Goal: Transaction & Acquisition: Purchase product/service

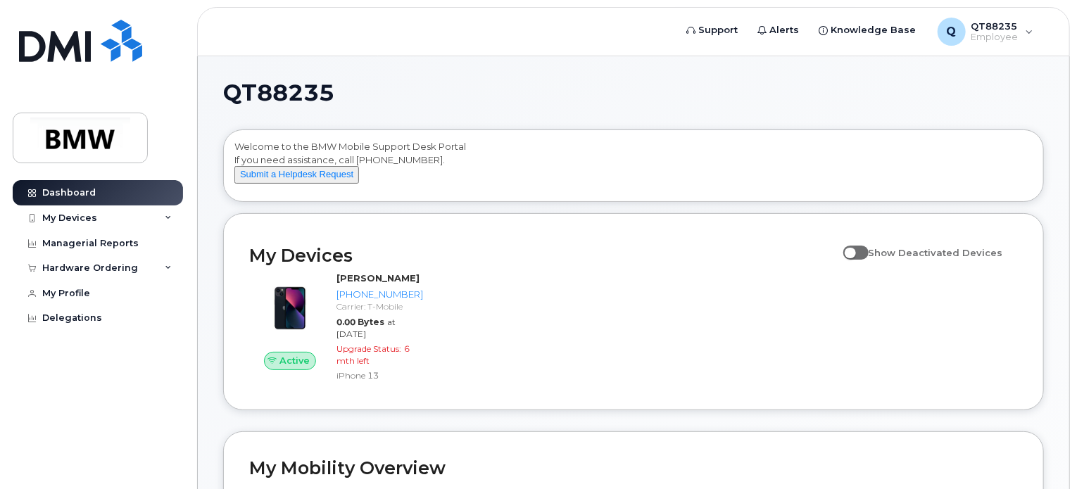
click at [650, 239] on div "My Devices Show Deactivated Devices Active [PERSON_NAME] [PHONE_NUMBER] Carrier…" at bounding box center [633, 311] width 821 height 197
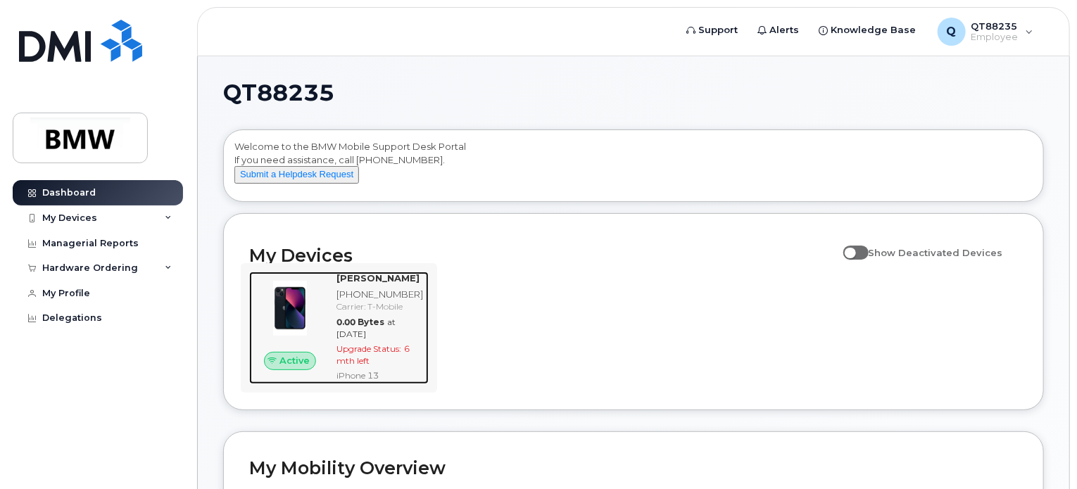
click at [341, 309] on div "[PERSON_NAME] [PHONE_NUMBER] Carrier: T-Mobile 0.00 Bytes at [DATE] Upgrade Sta…" at bounding box center [380, 328] width 98 height 113
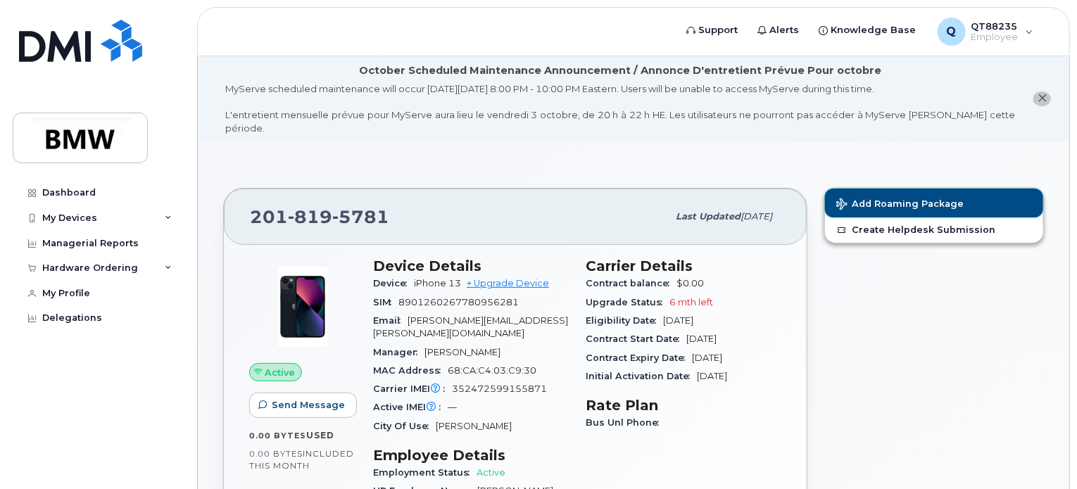
click at [912, 198] on span "Add Roaming Package" at bounding box center [899, 204] width 127 height 13
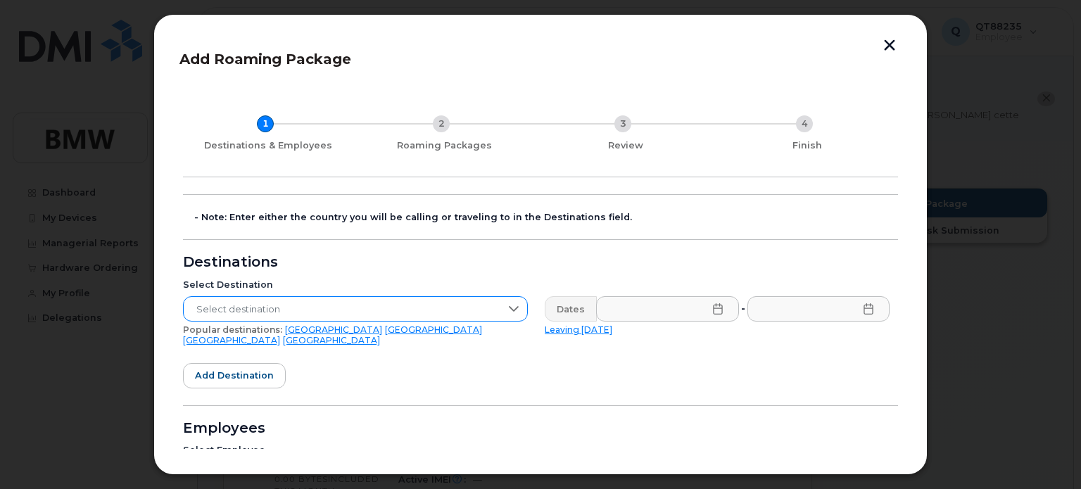
click at [514, 307] on icon at bounding box center [514, 309] width 10 height 6
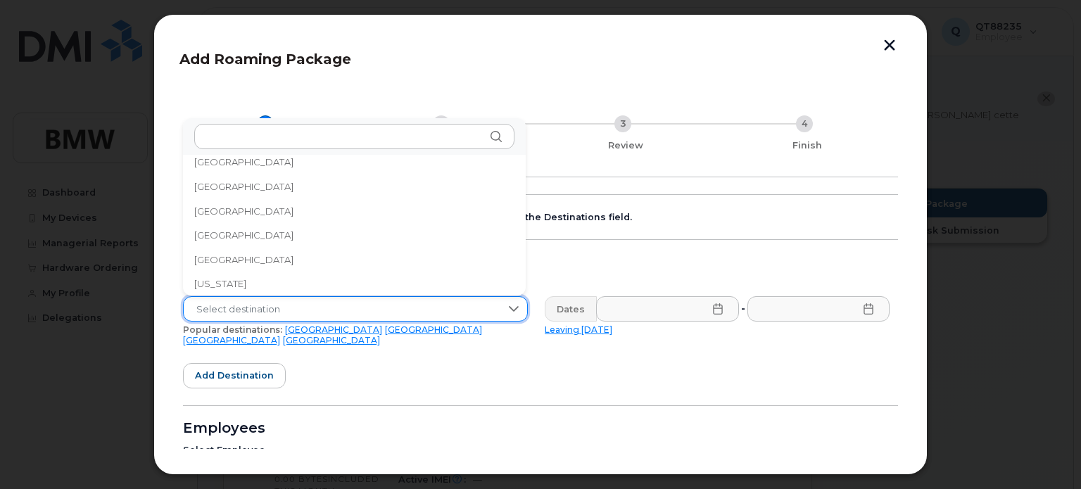
scroll to position [1689, 0]
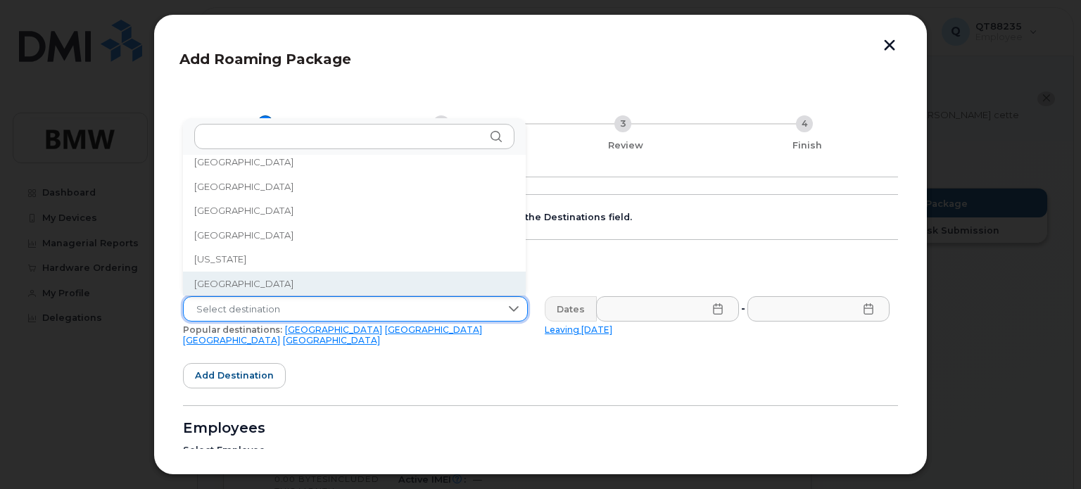
click at [236, 284] on span "[GEOGRAPHIC_DATA]" at bounding box center [243, 283] width 99 height 13
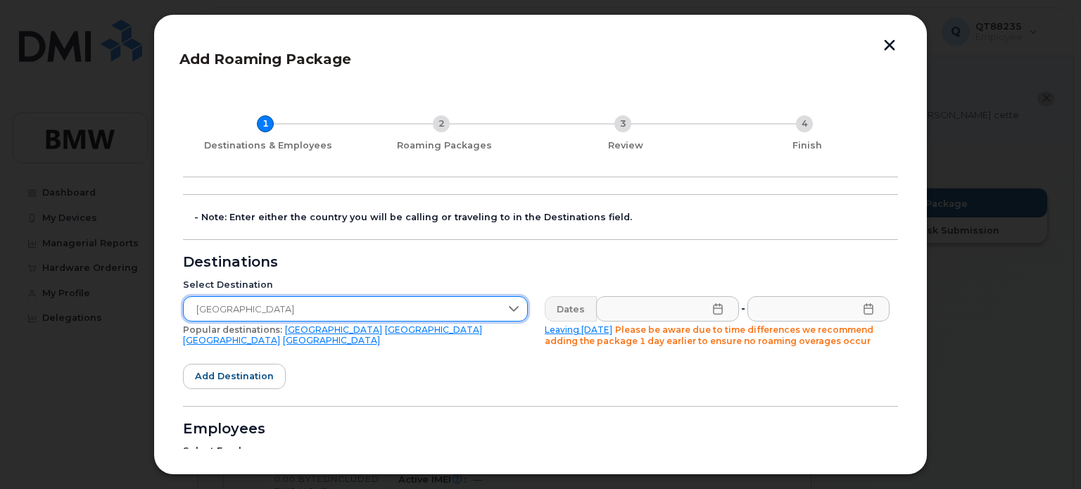
click at [716, 312] on icon at bounding box center [717, 308] width 11 height 11
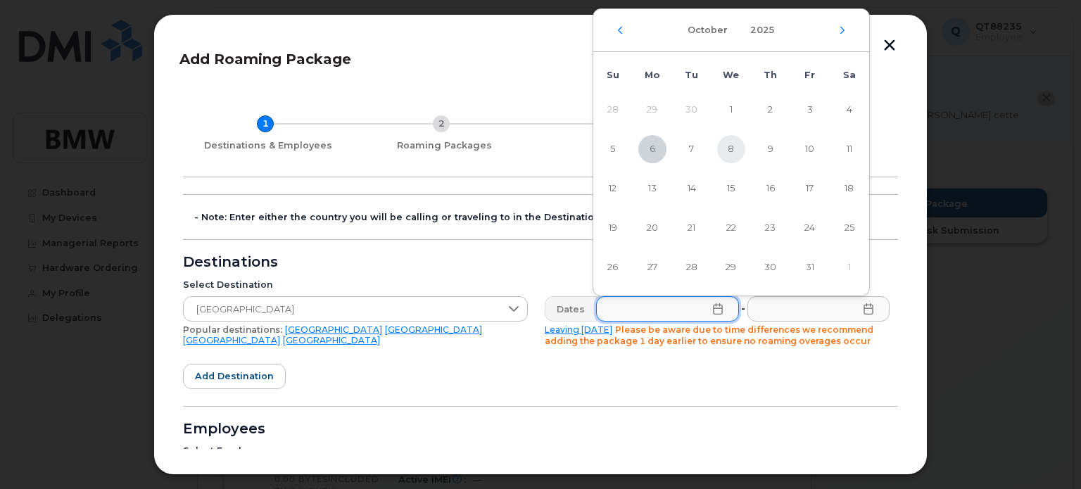
click at [733, 146] on span "8" at bounding box center [731, 149] width 28 height 28
type input "[DATE]"
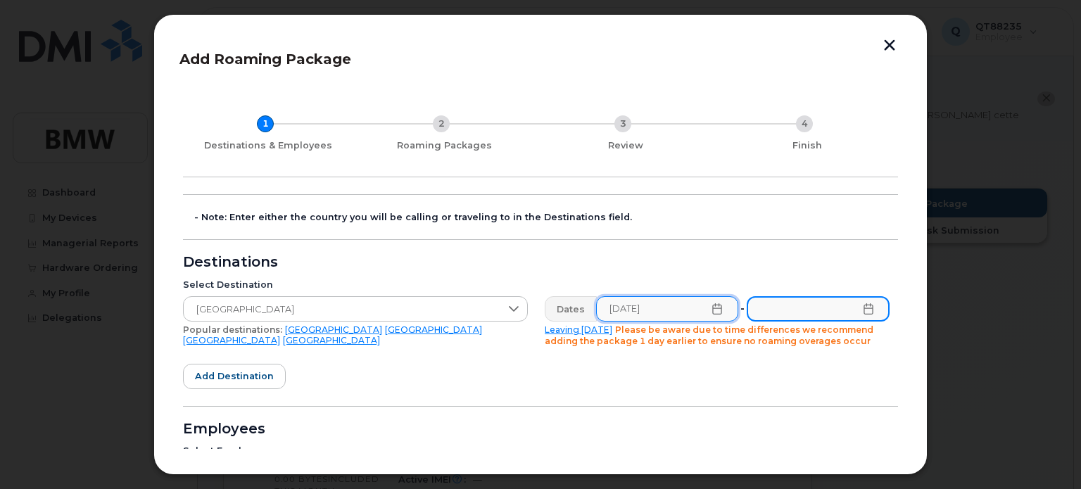
click at [840, 309] on input "text" at bounding box center [818, 308] width 143 height 25
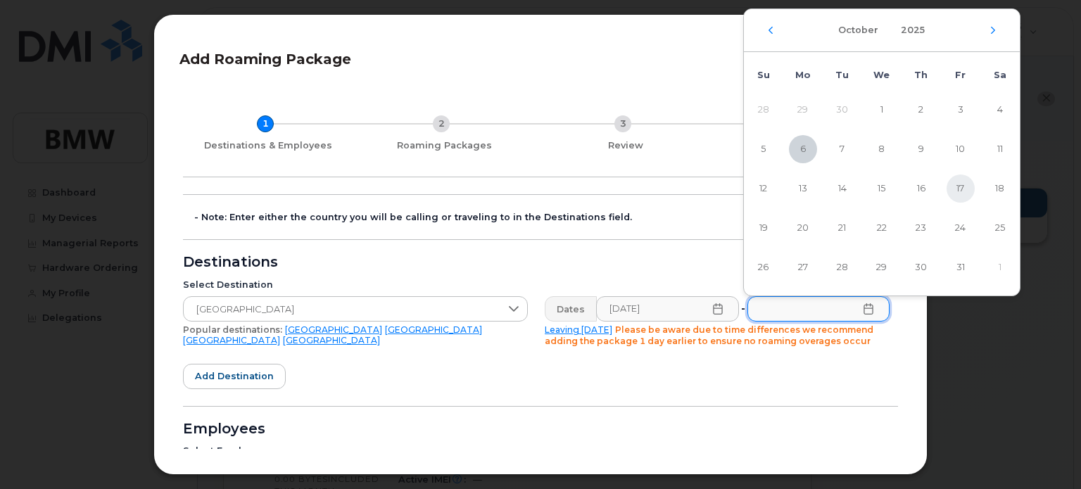
click at [958, 184] on span "17" at bounding box center [961, 189] width 28 height 28
type input "[DATE]"
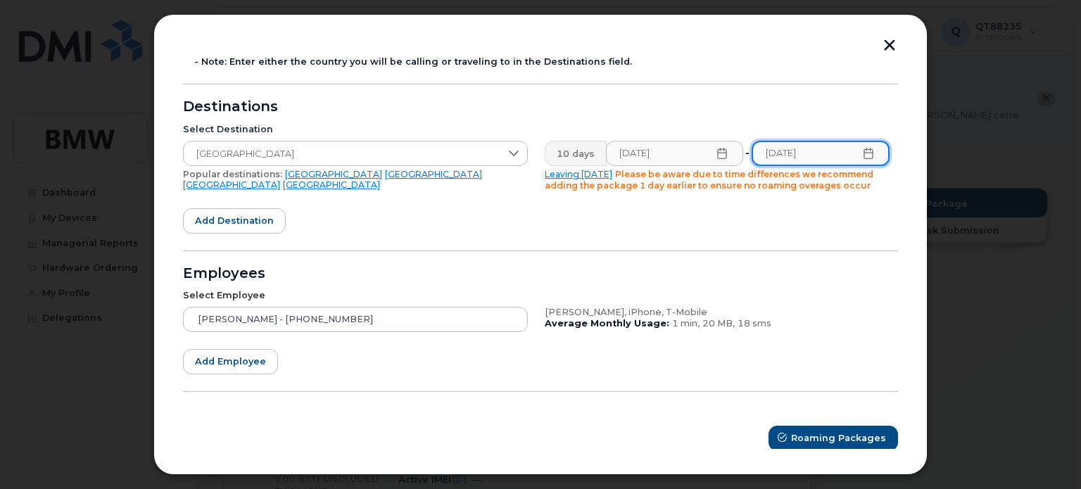
scroll to position [160, 0]
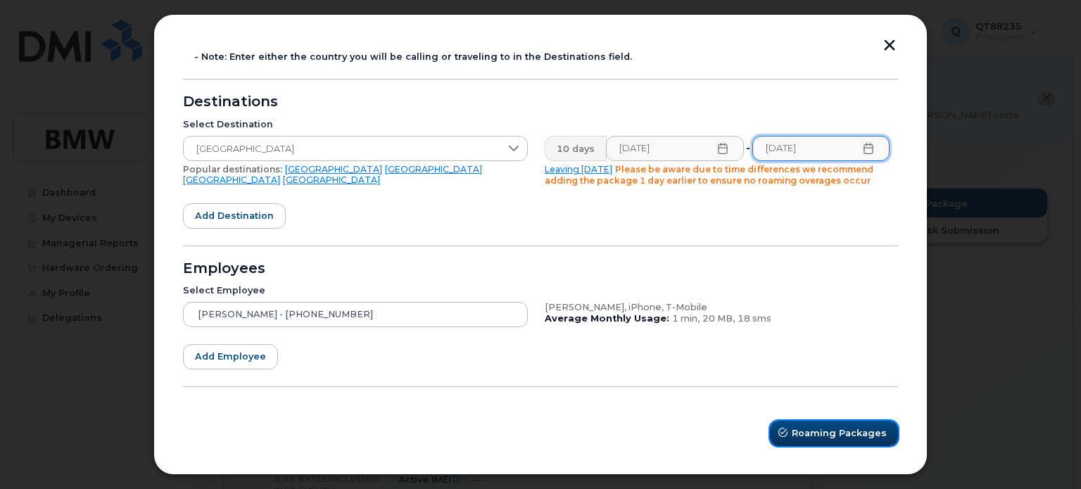
click at [825, 426] on span "Roaming Packages" at bounding box center [839, 432] width 95 height 13
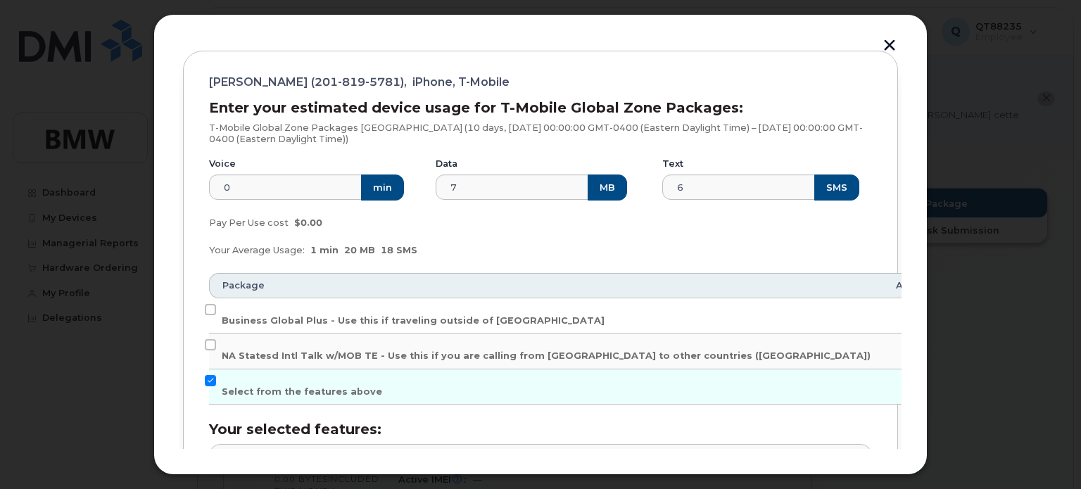
scroll to position [177, 0]
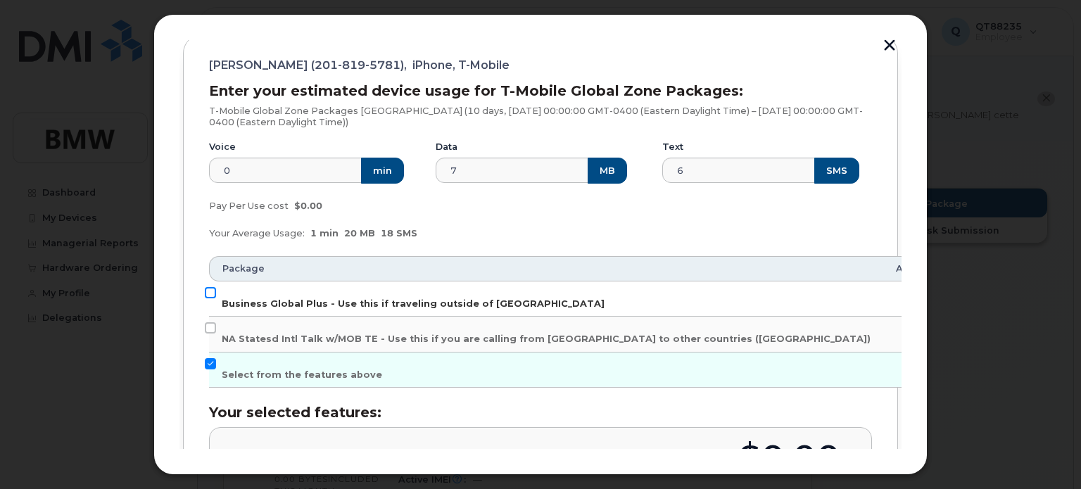
click at [211, 290] on input "Business Global Plus - Use this if traveling outside of [GEOGRAPHIC_DATA]" at bounding box center [210, 292] width 11 height 11
checkbox input "true"
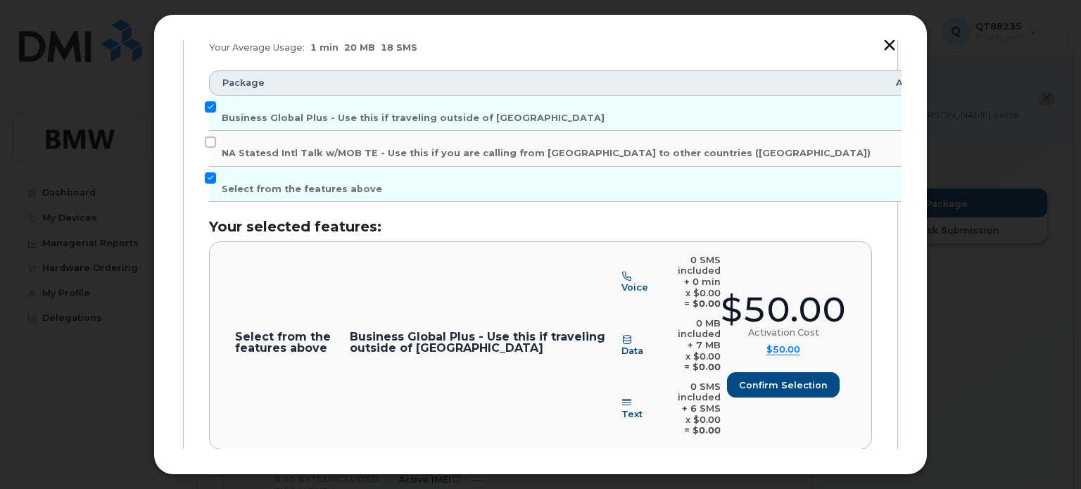
scroll to position [441, 0]
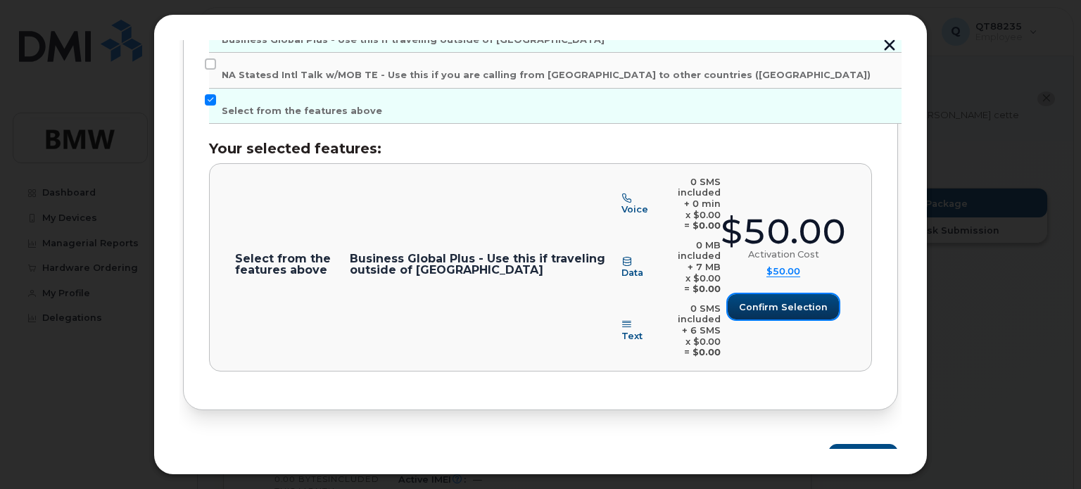
click at [791, 300] on span "Confirm selection" at bounding box center [783, 306] width 89 height 13
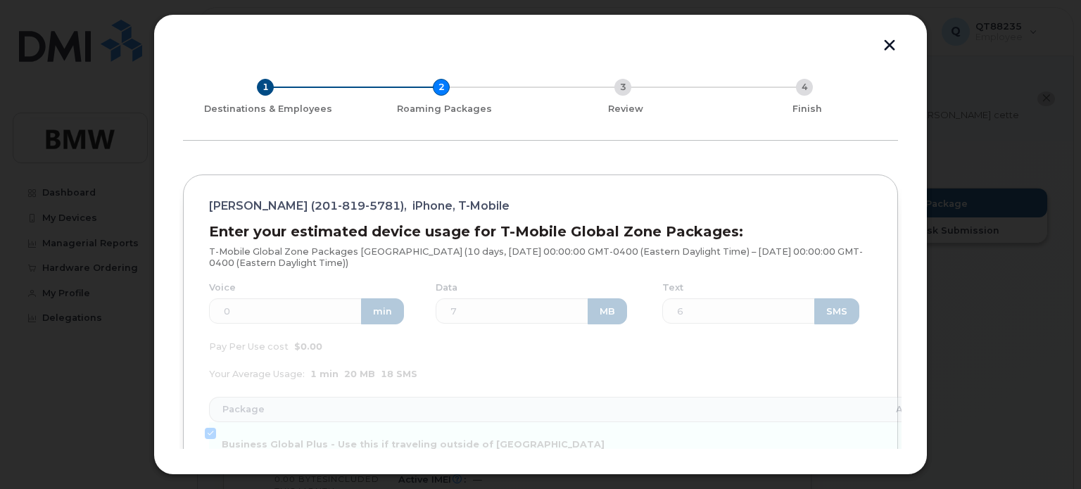
scroll to position [0, 0]
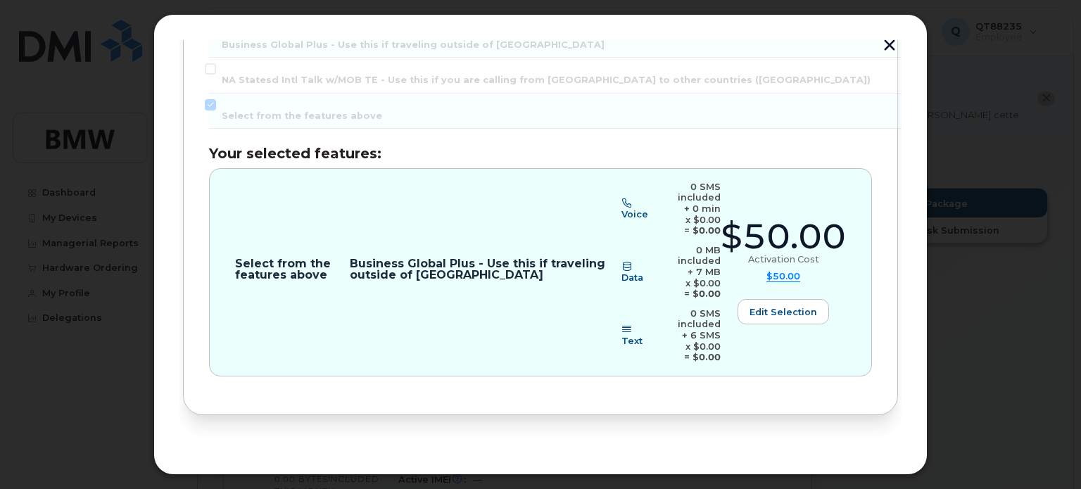
scroll to position [441, 0]
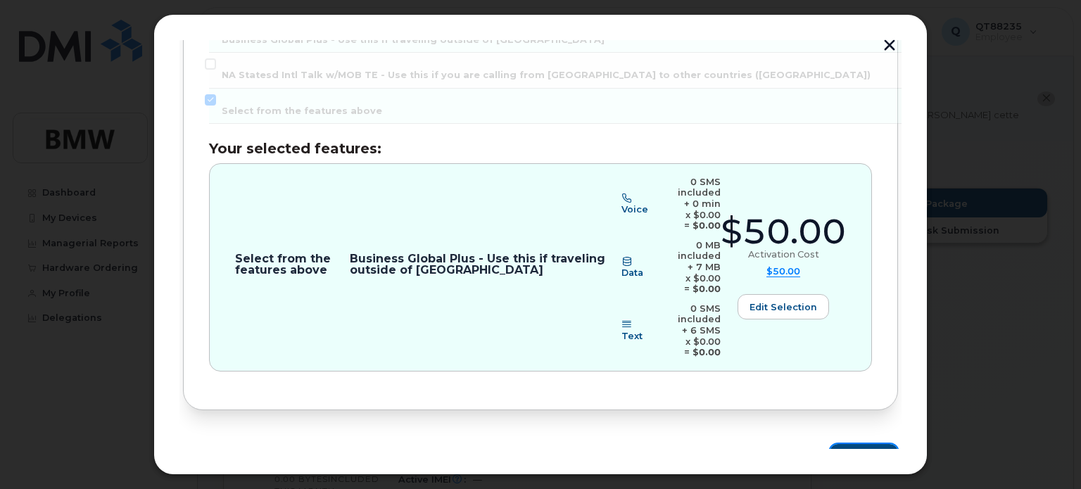
click at [865, 450] on span "Review" at bounding box center [858, 456] width 35 height 13
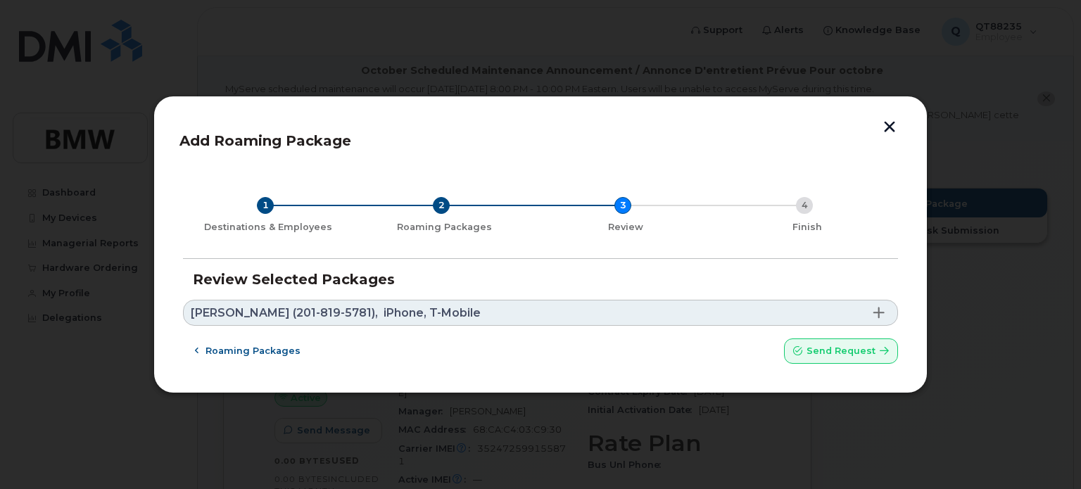
scroll to position [0, 0]
click at [837, 347] on span "Send request" at bounding box center [840, 350] width 69 height 13
